Goal: Navigation & Orientation: Find specific page/section

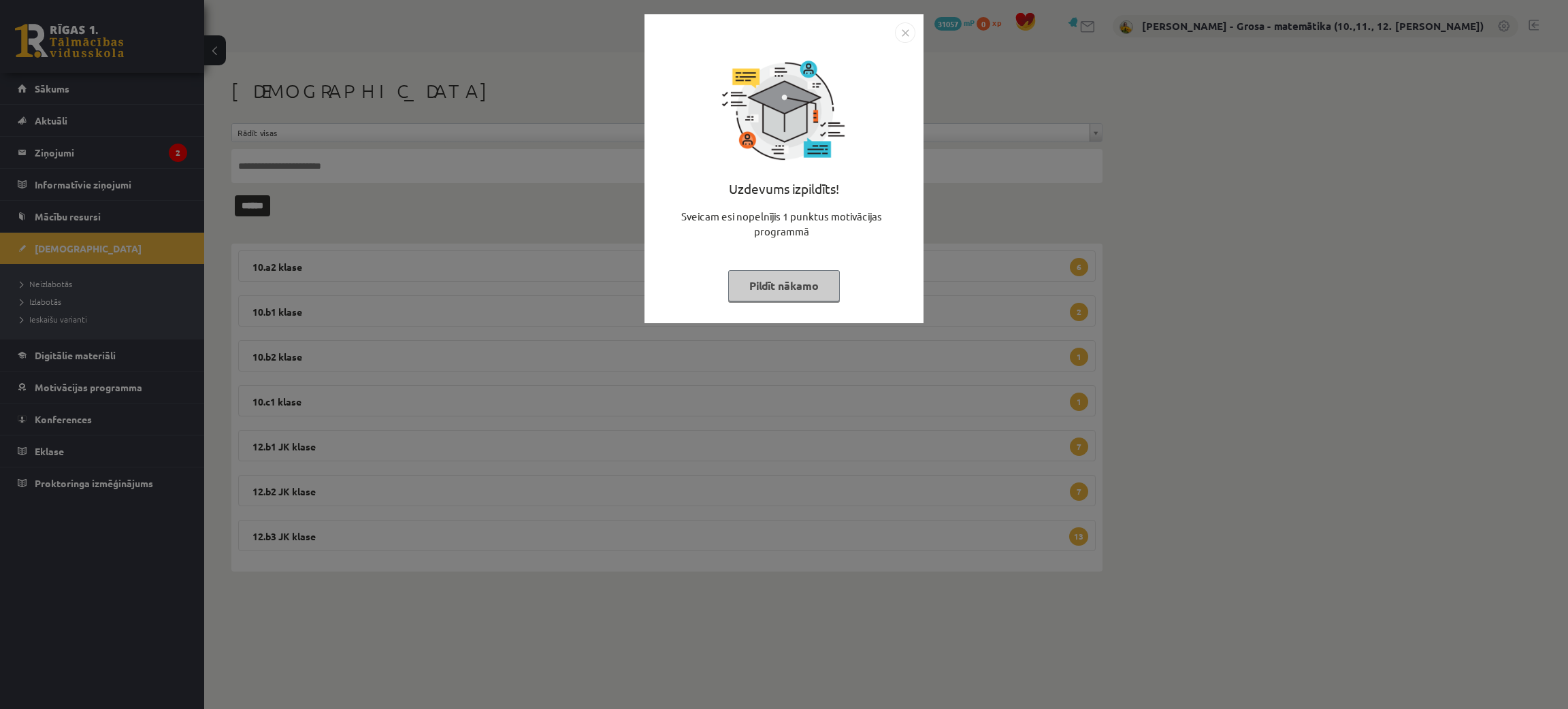
click at [133, 177] on div "Uzdevums izpildīts! Sveicam esi nopelnījis 1 punktus motivācijas programmā Pild…" at bounding box center [784, 354] width 1568 height 709
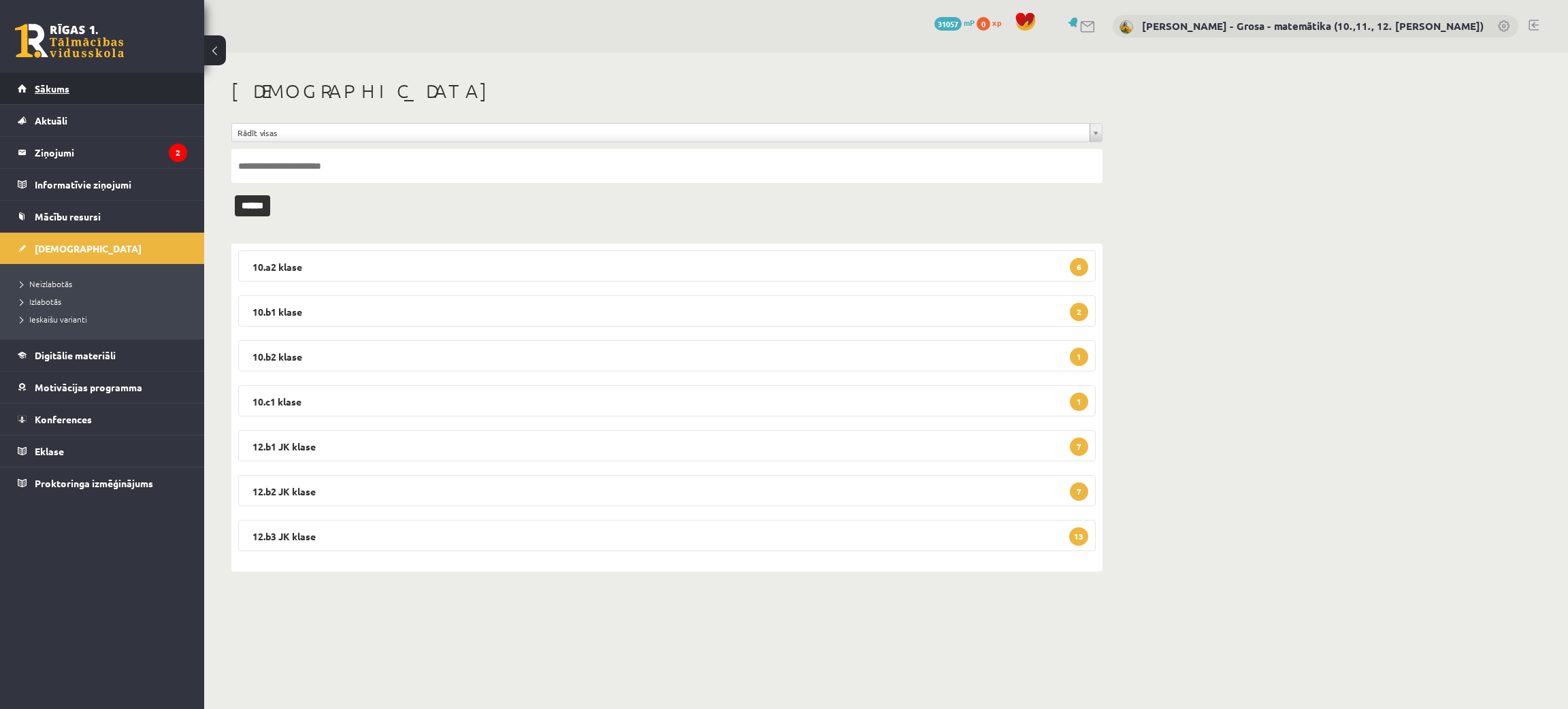
click at [48, 89] on span "Sākums" at bounding box center [52, 88] width 35 height 12
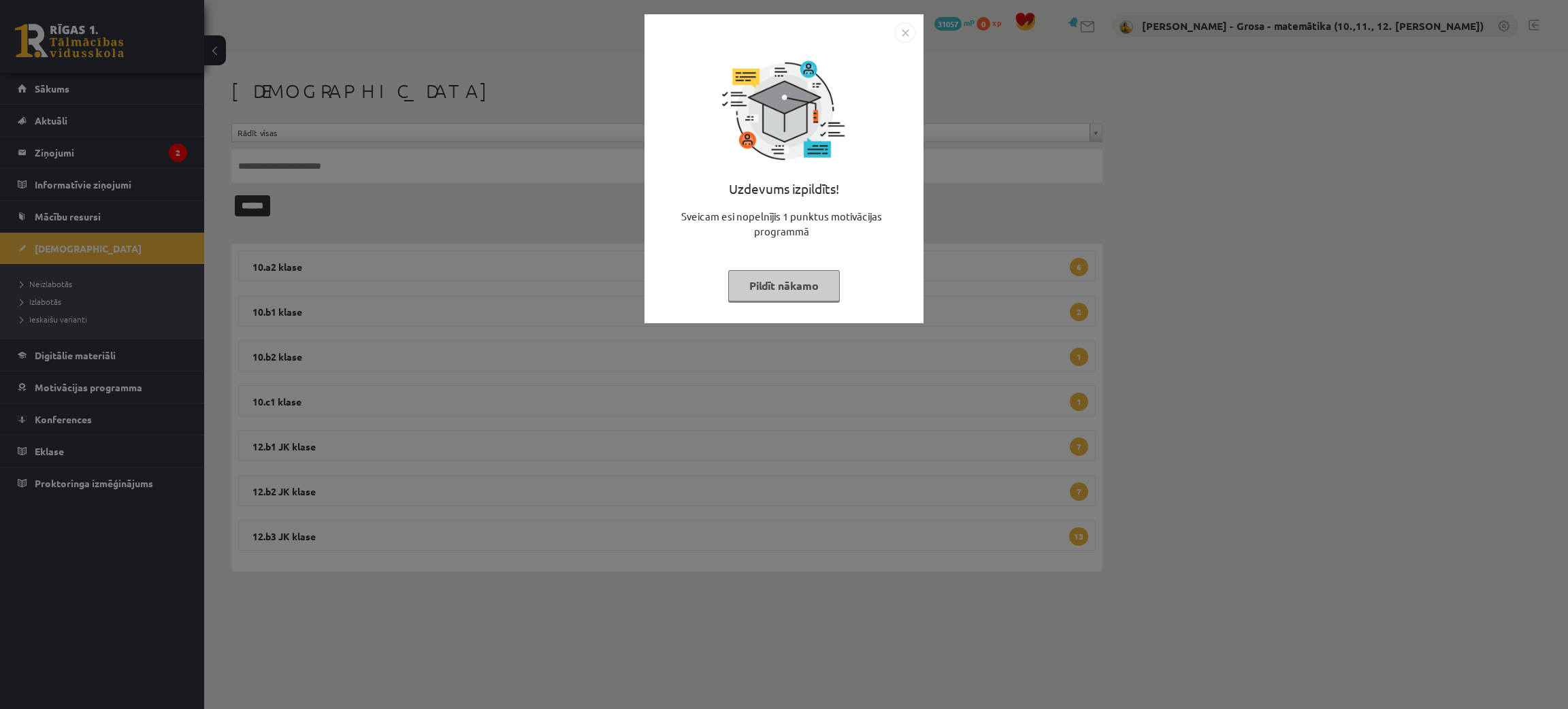
click at [797, 273] on button "Pildīt nākamo" at bounding box center [784, 286] width 111 height 32
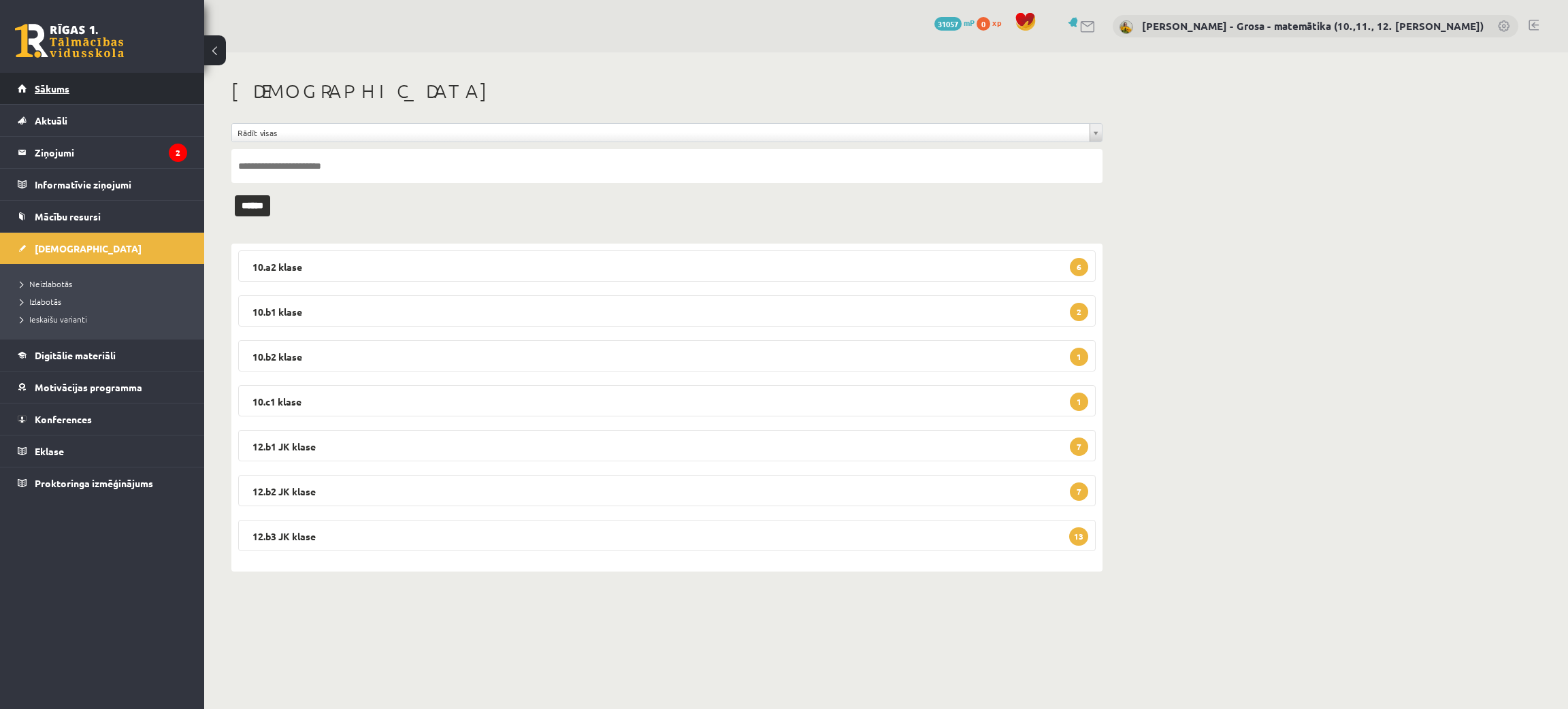
click at [117, 81] on link "Sākums" at bounding box center [103, 88] width 170 height 32
click at [88, 111] on link "Aktuāli" at bounding box center [103, 121] width 170 height 32
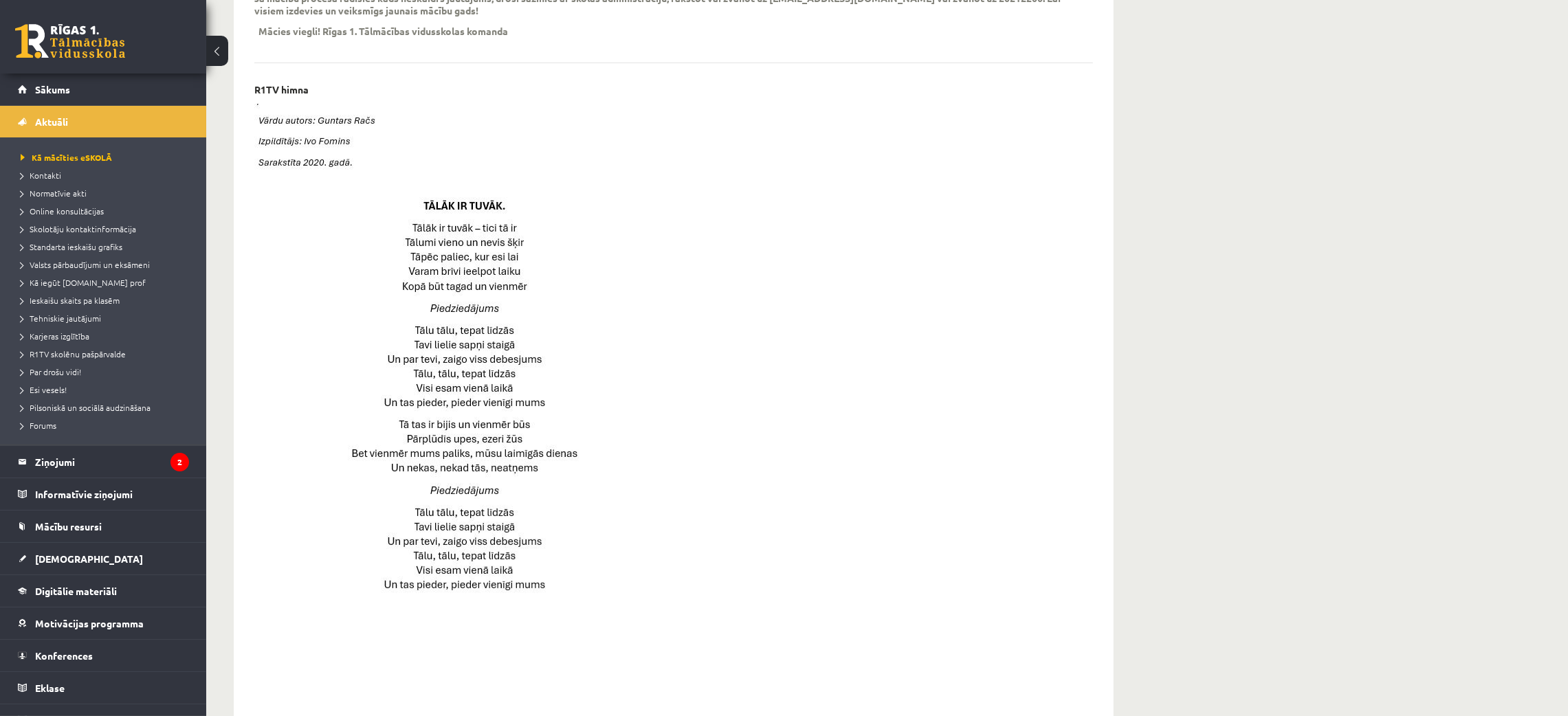
scroll to position [515, 0]
